Goal: Navigation & Orientation: Find specific page/section

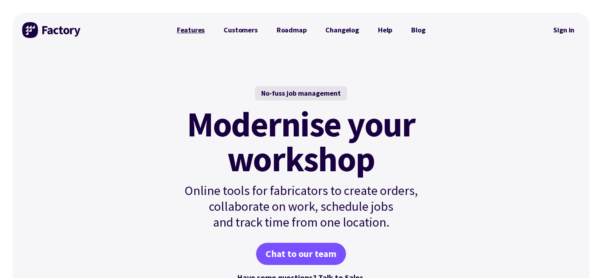
click at [201, 30] on link "Features" at bounding box center [190, 30] width 47 height 16
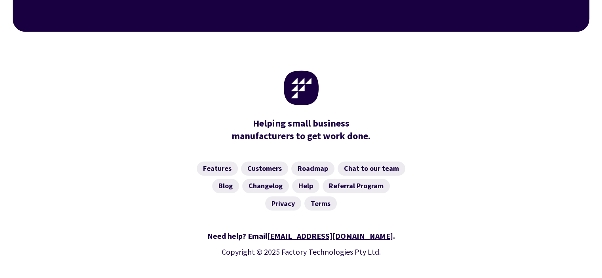
scroll to position [1314, 0]
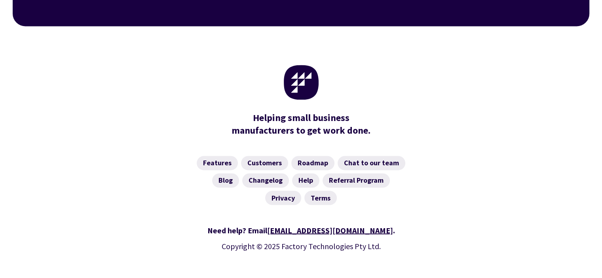
click at [65, 69] on div "Helping small business manufacturers to get work done." at bounding box center [301, 86] width 475 height 120
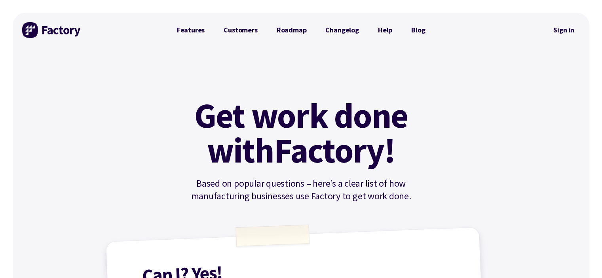
scroll to position [0, 0]
click at [45, 31] on img at bounding box center [51, 30] width 59 height 16
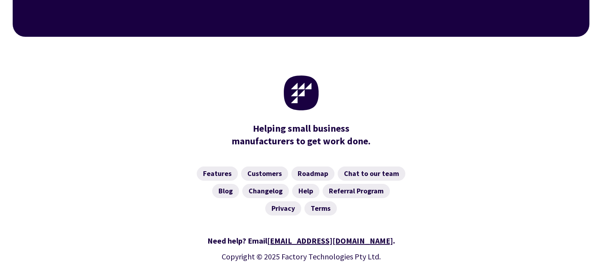
scroll to position [3171, 0]
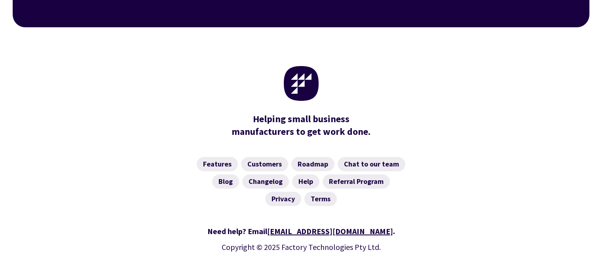
click at [404, 66] on div at bounding box center [301, 83] width 456 height 35
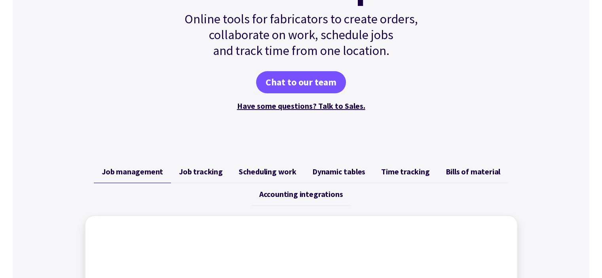
scroll to position [0, 0]
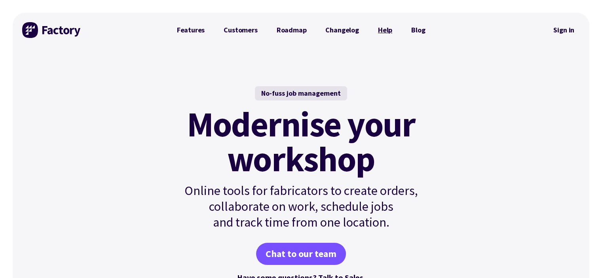
click at [381, 26] on link "Help" at bounding box center [384, 30] width 33 height 16
